Goal: Task Accomplishment & Management: Use online tool/utility

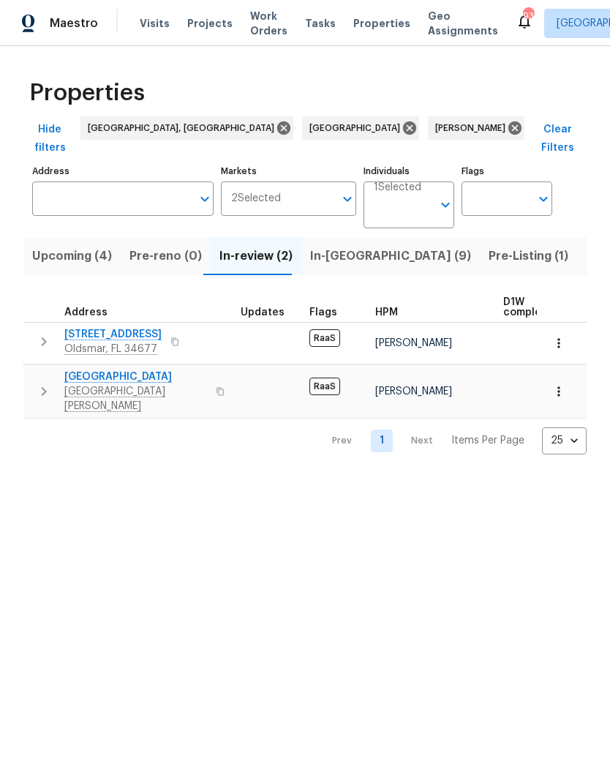
click at [100, 195] on input "Address" at bounding box center [111, 198] width 159 height 34
type input "s"
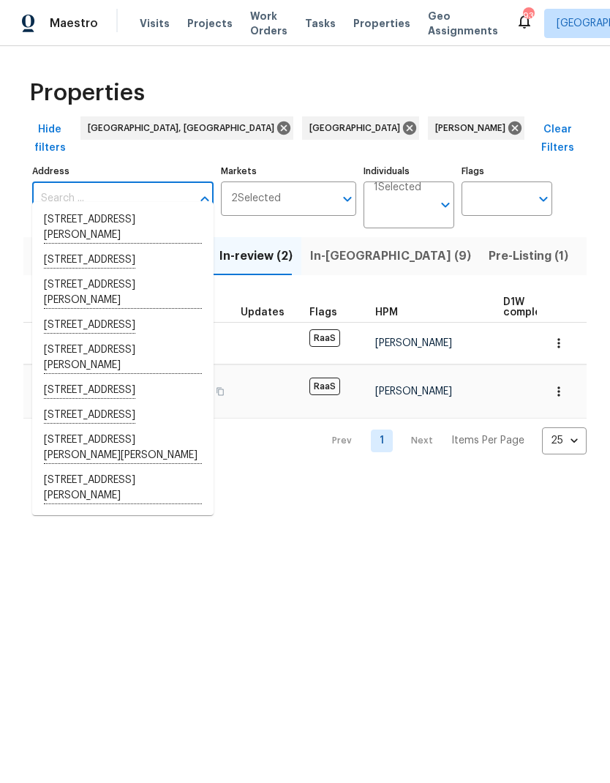
click at [586, 246] on span "Listed (38)" at bounding box center [617, 256] width 63 height 20
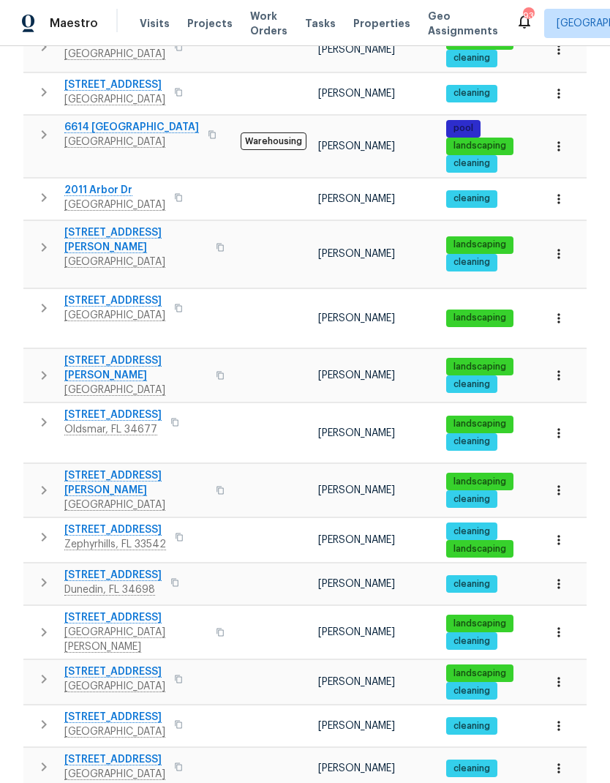
scroll to position [457, 0]
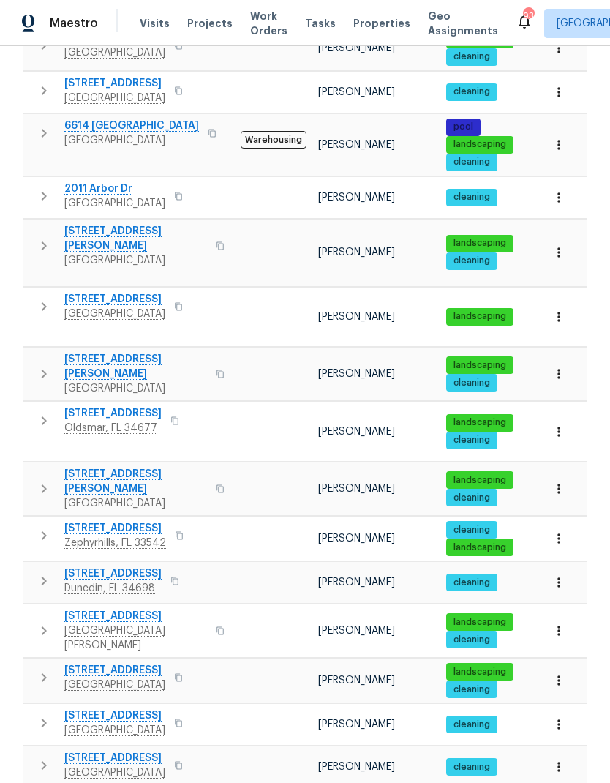
click at [553, 415] on button "button" at bounding box center [559, 431] width 32 height 32
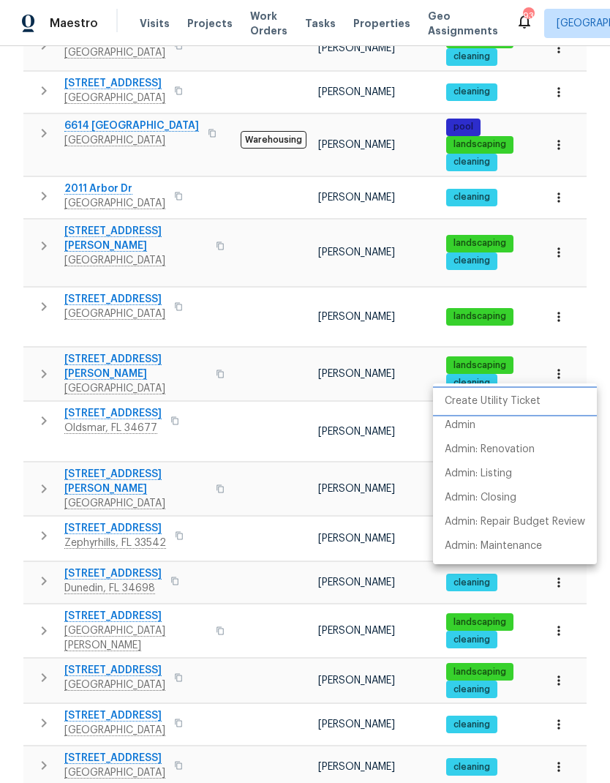
click at [531, 399] on p "Create Utility Ticket" at bounding box center [493, 401] width 96 height 15
click at [492, 429] on li "Admin" at bounding box center [515, 425] width 164 height 24
click at [527, 393] on li "Create Utility Ticket" at bounding box center [515, 401] width 164 height 24
